Goal: Transaction & Acquisition: Purchase product/service

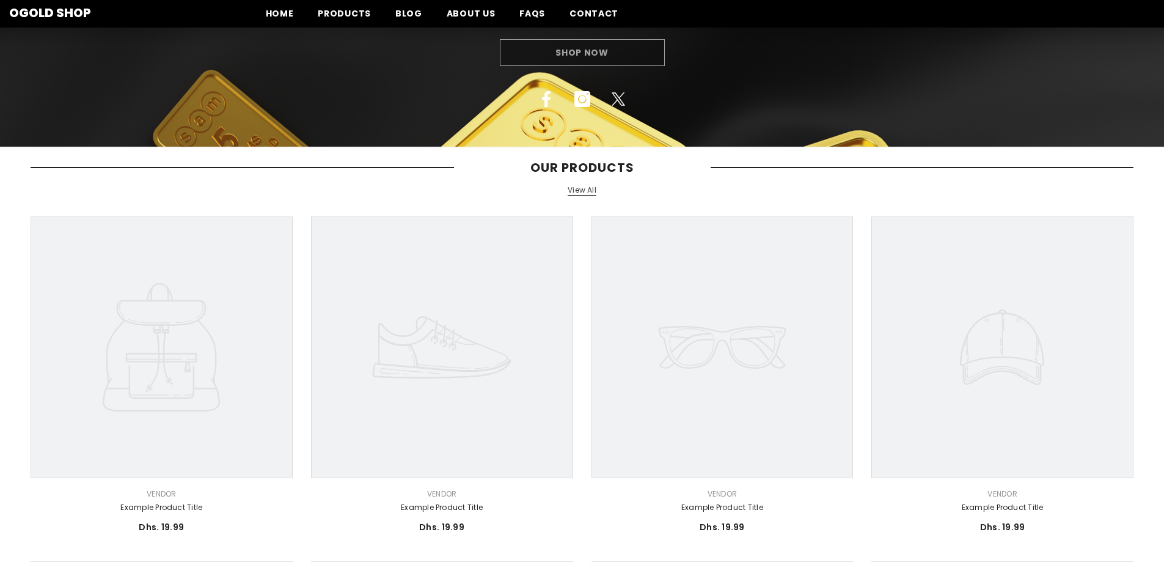
scroll to position [61, 0]
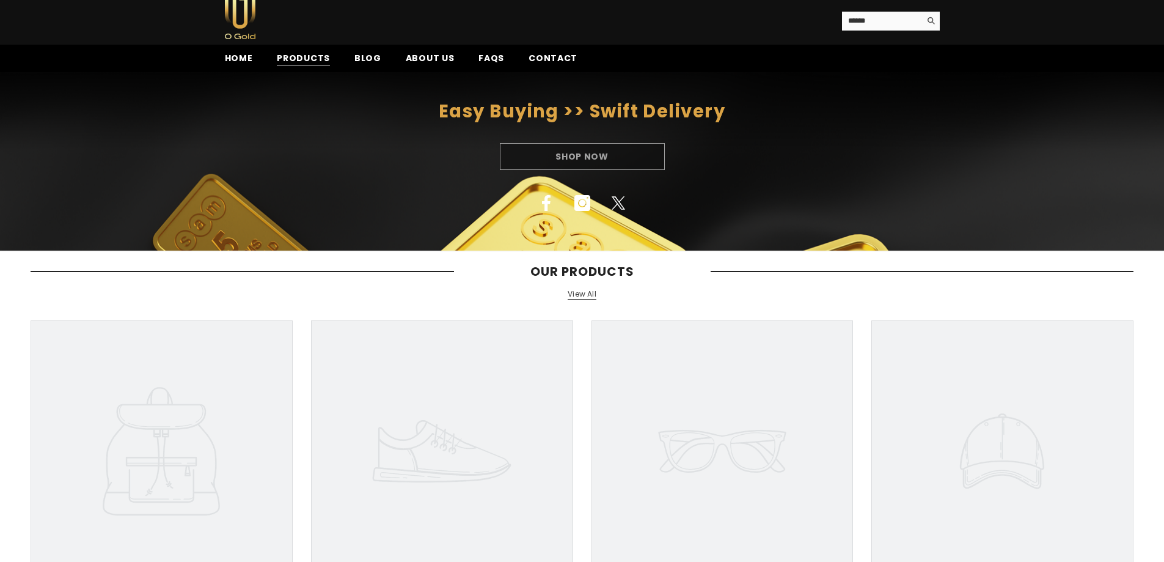
click at [301, 62] on span "Products" at bounding box center [303, 58] width 53 height 13
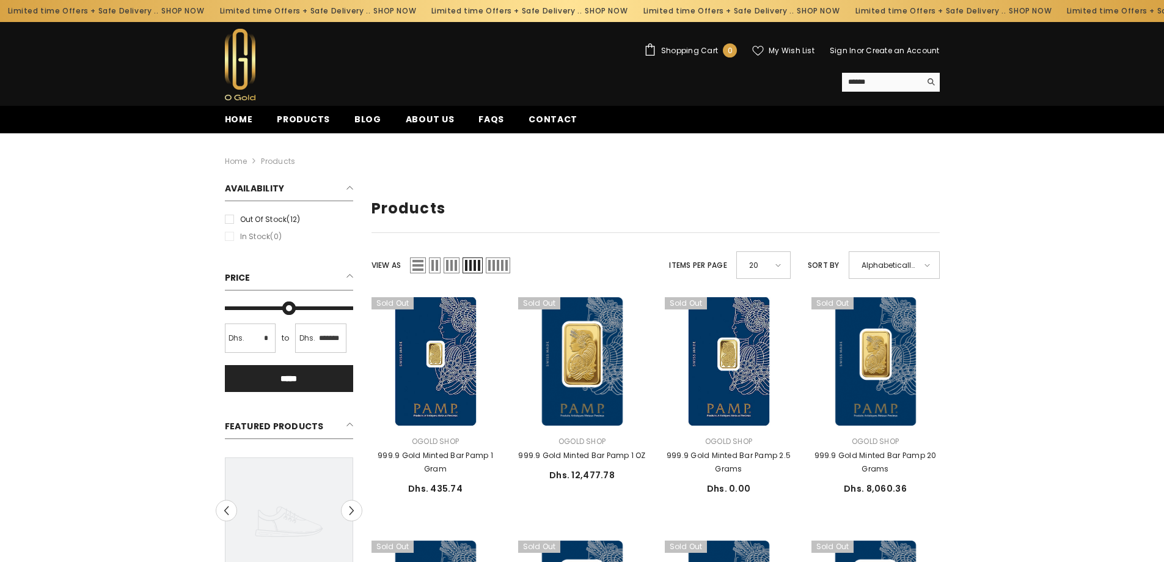
click at [233, 237] on li "In stock (0)" at bounding box center [289, 236] width 134 height 13
click at [233, 220] on label "Out of stock (12)" at bounding box center [289, 219] width 128 height 13
